Goal: Task Accomplishment & Management: Manage account settings

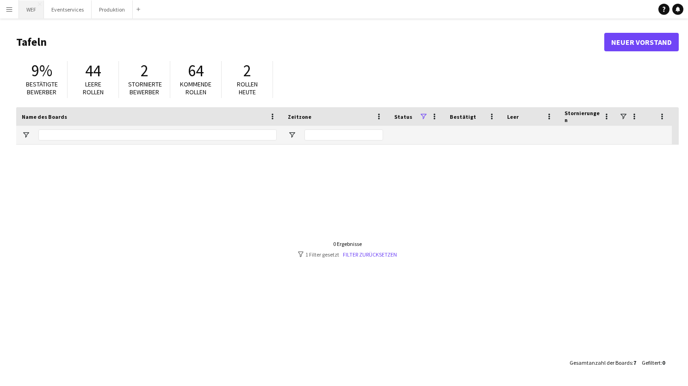
click at [32, 8] on button "WEF Schließen" at bounding box center [31, 9] width 25 height 18
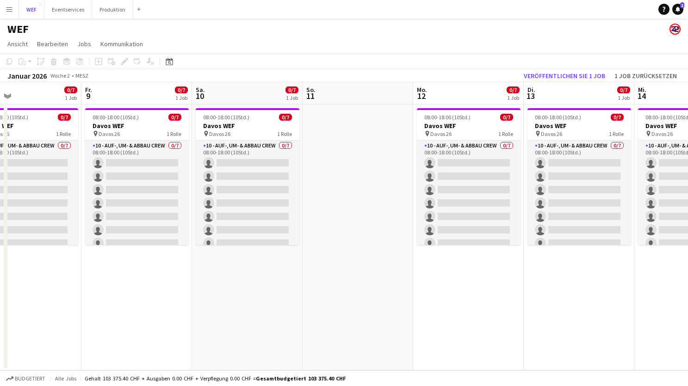
scroll to position [0, 263]
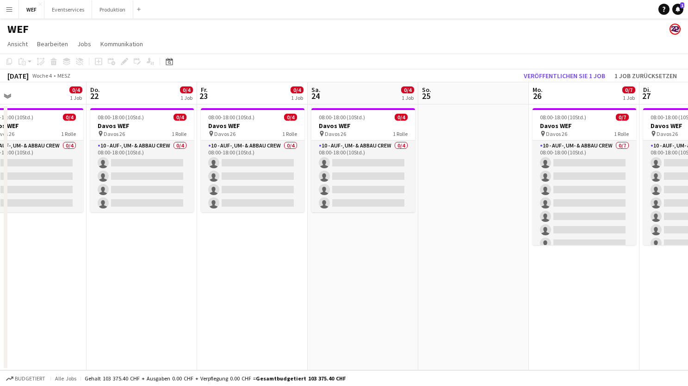
scroll to position [0, 236]
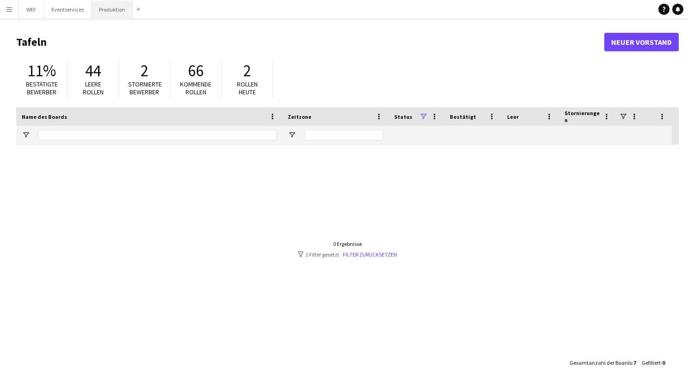
click at [104, 10] on button "Produktion Schließen" at bounding box center [112, 9] width 41 height 18
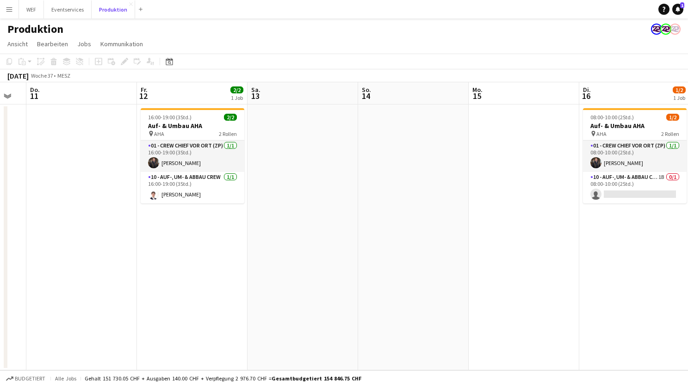
scroll to position [0, 298]
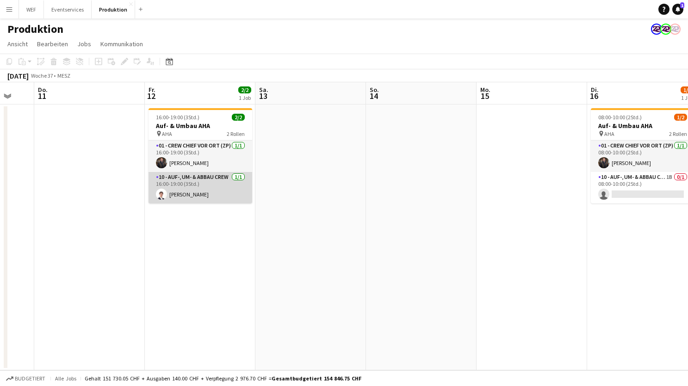
click at [225, 194] on app-card-role "10 - Auf-, Um- & Abbau Crew 1/1 16:00-19:00 (3Std.) Benjamin Brändli" at bounding box center [201, 187] width 104 height 31
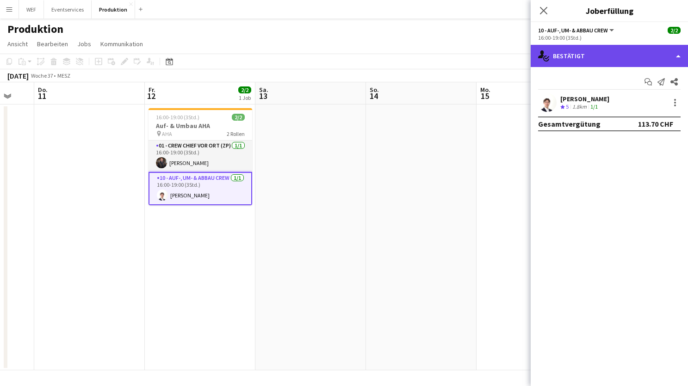
click at [645, 55] on div "single-neutral-actions-check-2 Bestätigt" at bounding box center [609, 56] width 157 height 22
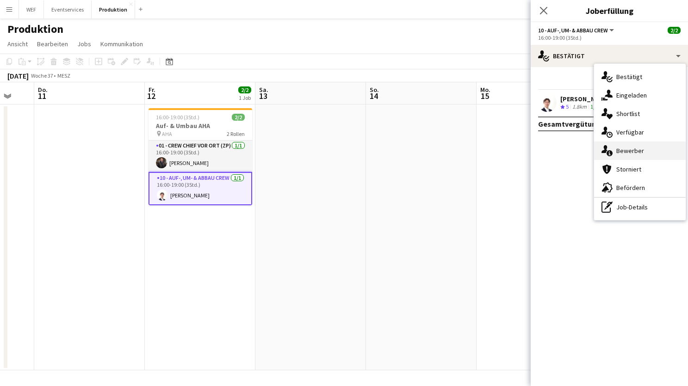
click at [630, 148] on span "Bewerber" at bounding box center [630, 151] width 28 height 8
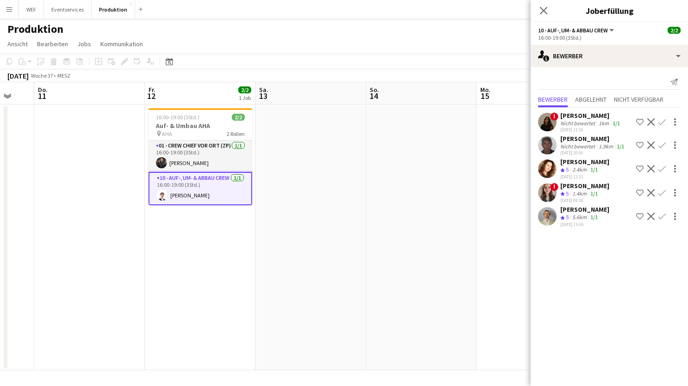
click at [276, 246] on app-date-cell at bounding box center [310, 238] width 111 height 266
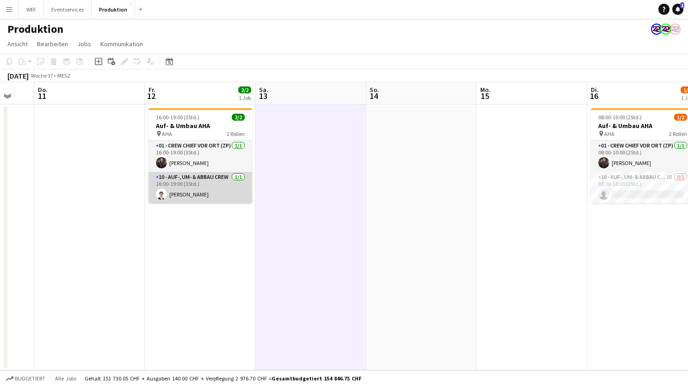
click at [202, 181] on app-card-role "10 - Auf-, Um- & Abbau Crew 1/1 16:00-19:00 (3Std.) Benjamin Brändli" at bounding box center [201, 187] width 104 height 31
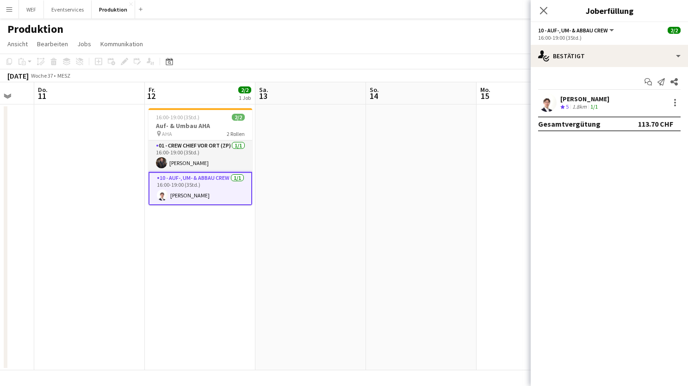
click at [168, 250] on app-date-cell "16:00-19:00 (3Std.) 2/2 Auf- & Umbau AHA pin AHA 2 Rollen 01 - Crew Chief vor O…" at bounding box center [200, 238] width 111 height 266
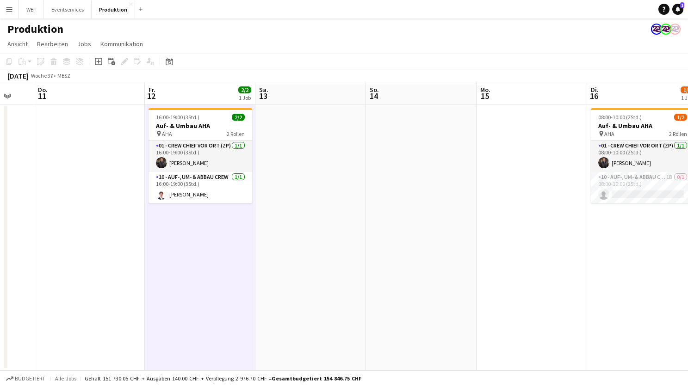
click at [302, 213] on app-date-cell at bounding box center [310, 238] width 111 height 266
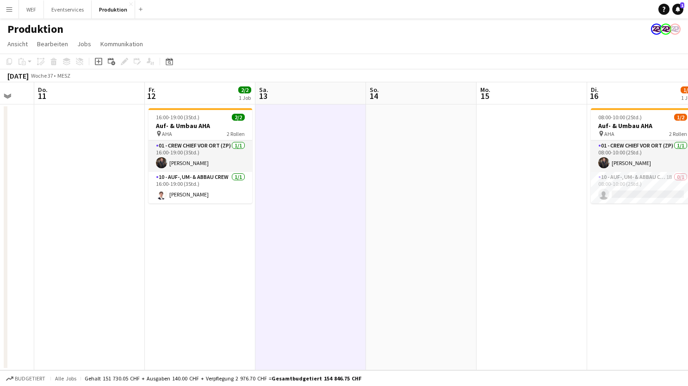
click at [231, 229] on app-date-cell "16:00-19:00 (3Std.) 2/2 Auf- & Umbau AHA pin AHA 2 Rollen 01 - Crew Chief vor O…" at bounding box center [200, 238] width 111 height 266
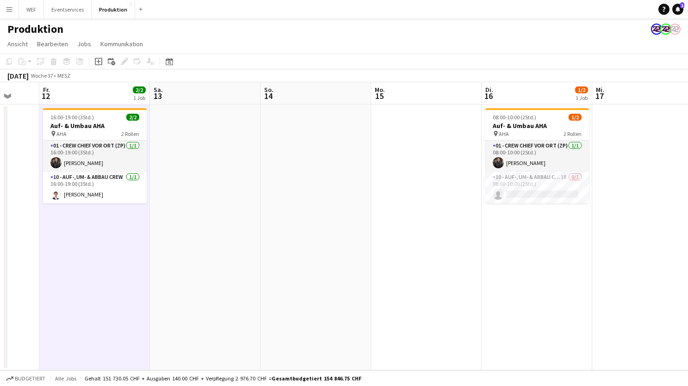
scroll to position [0, 288]
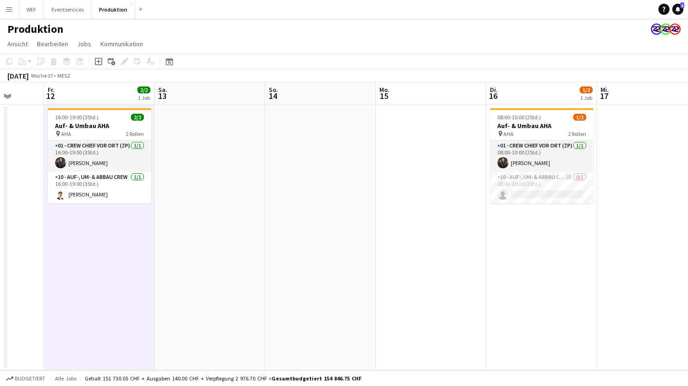
click at [91, 240] on app-date-cell "16:00-19:00 (3Std.) 2/2 Auf- & Umbau AHA pin AHA 2 Rollen 01 - Crew Chief vor O…" at bounding box center [99, 238] width 111 height 266
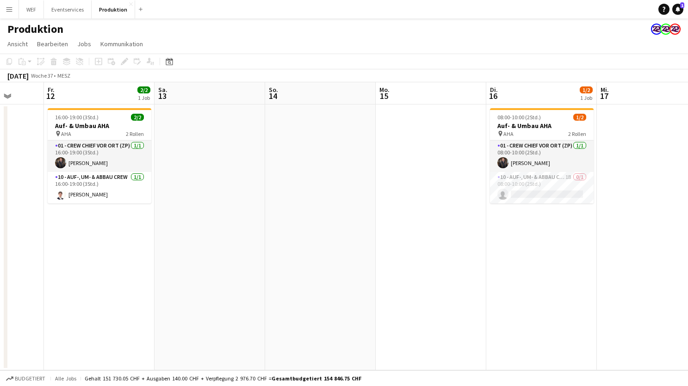
click at [107, 245] on app-date-cell "16:00-19:00 (3Std.) 2/2 Auf- & Umbau AHA pin AHA 2 Rollen 01 - Crew Chief vor O…" at bounding box center [99, 238] width 111 height 266
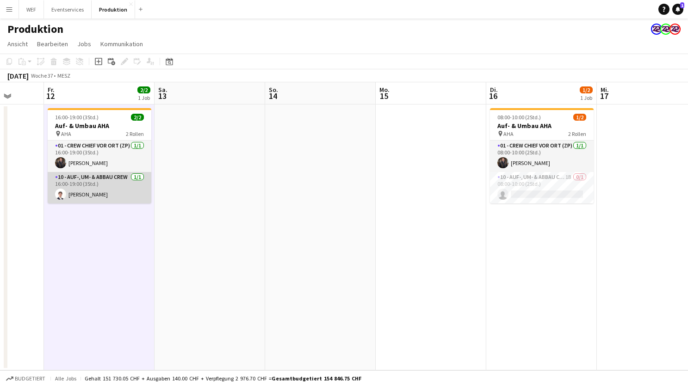
click at [92, 197] on app-card-role "10 - Auf-, Um- & Abbau Crew 1/1 16:00-19:00 (3Std.) Benjamin Brändli" at bounding box center [100, 187] width 104 height 31
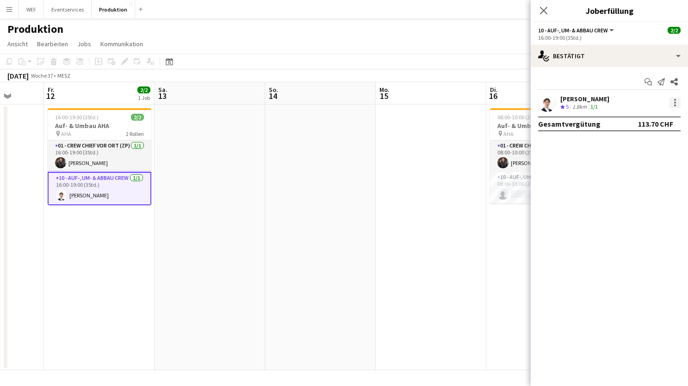
click at [672, 100] on div at bounding box center [675, 102] width 11 height 11
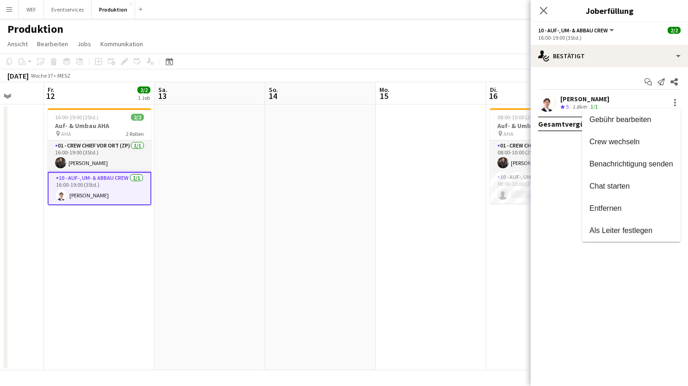
click at [541, 13] on div at bounding box center [344, 193] width 688 height 386
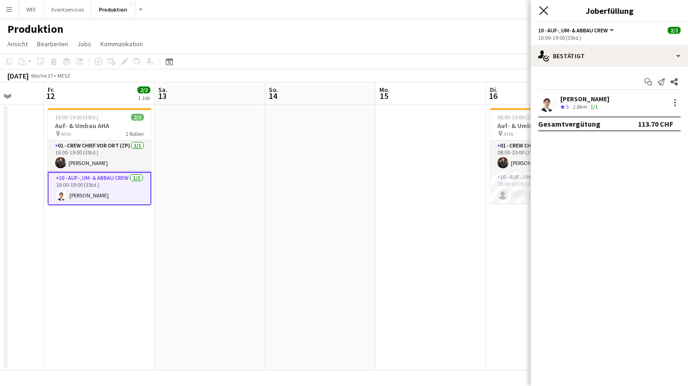
click at [543, 12] on icon "Pop-in schließen" at bounding box center [543, 10] width 9 height 9
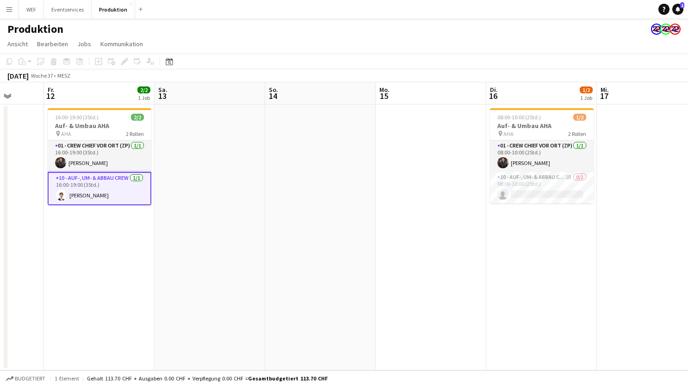
click at [93, 185] on app-card-role "10 - Auf-, Um- & Abbau Crew 1/1 16:00-19:00 (3Std.) Benjamin Brändli" at bounding box center [100, 188] width 104 height 33
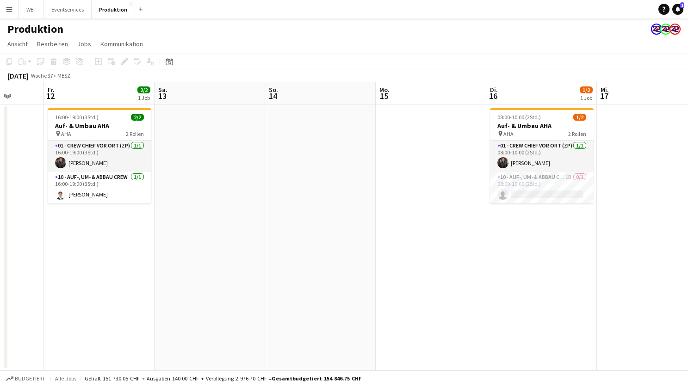
click at [93, 233] on app-date-cell "16:00-19:00 (3Std.) 2/2 Auf- & Umbau AHA pin AHA 2 Rollen 01 - Crew Chief vor O…" at bounding box center [99, 238] width 111 height 266
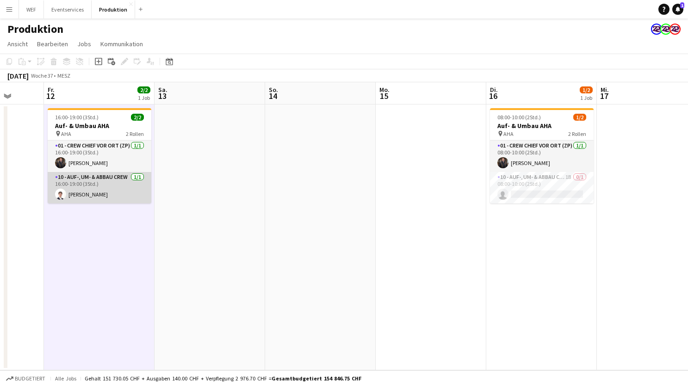
click at [102, 188] on app-card-role "10 - Auf-, Um- & Abbau Crew 1/1 16:00-19:00 (3Std.) Benjamin Brändli" at bounding box center [100, 187] width 104 height 31
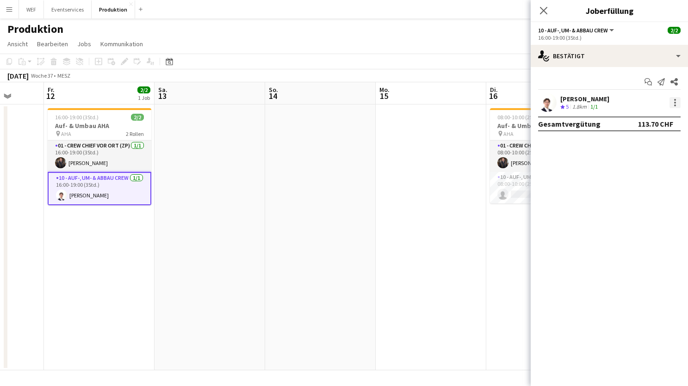
click at [675, 101] on div at bounding box center [675, 102] width 11 height 11
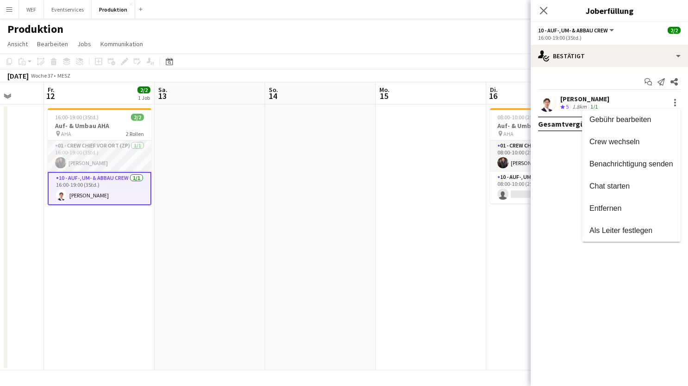
click at [547, 10] on div at bounding box center [344, 193] width 688 height 386
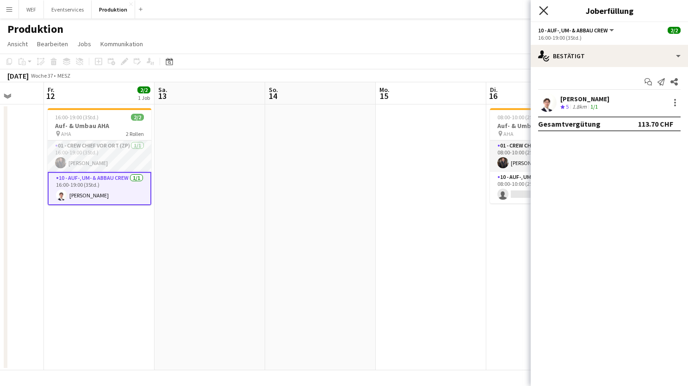
click at [546, 9] on icon "Pop-in schließen" at bounding box center [543, 10] width 9 height 9
